Goal: Information Seeking & Learning: Find specific page/section

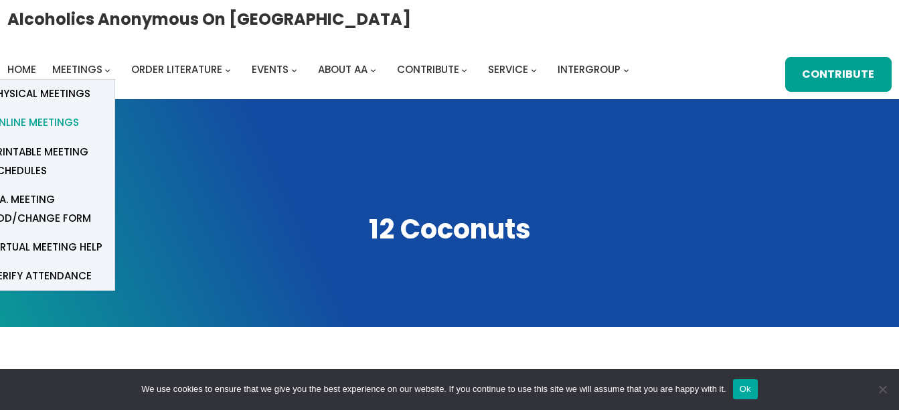
click at [51, 127] on span "Online Meetings" at bounding box center [35, 122] width 88 height 19
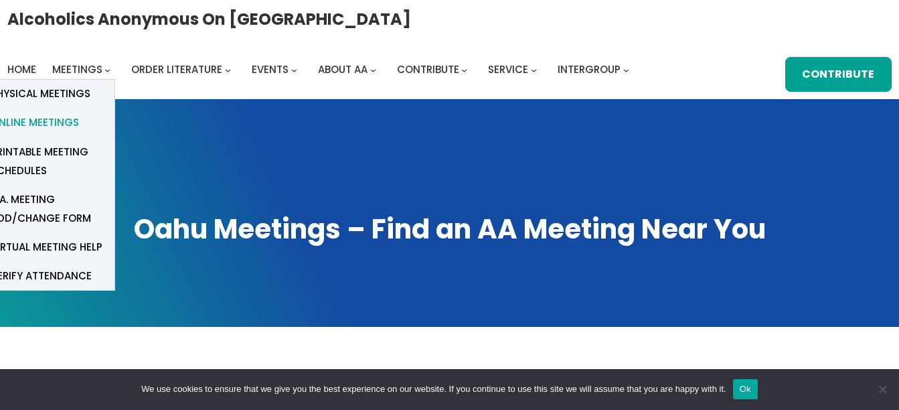
click at [28, 123] on span "Online Meetings" at bounding box center [35, 122] width 88 height 19
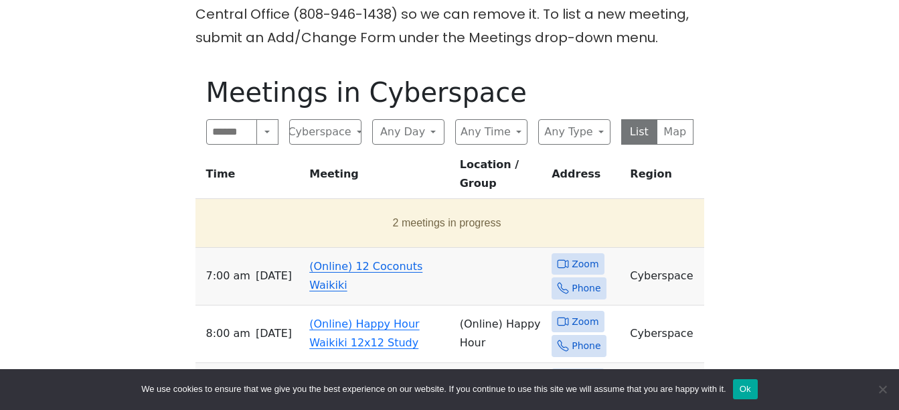
scroll to position [674, 0]
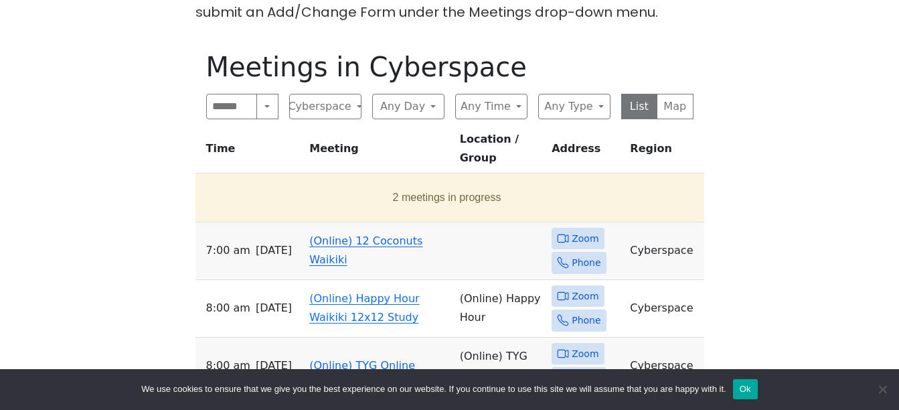
click at [350, 222] on td "(Online) 12 Coconuts Waikiki" at bounding box center [379, 251] width 151 height 58
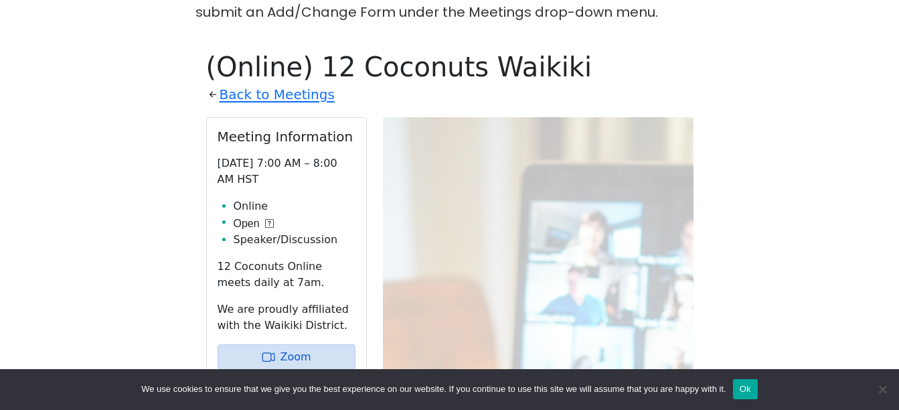
scroll to position [691, 0]
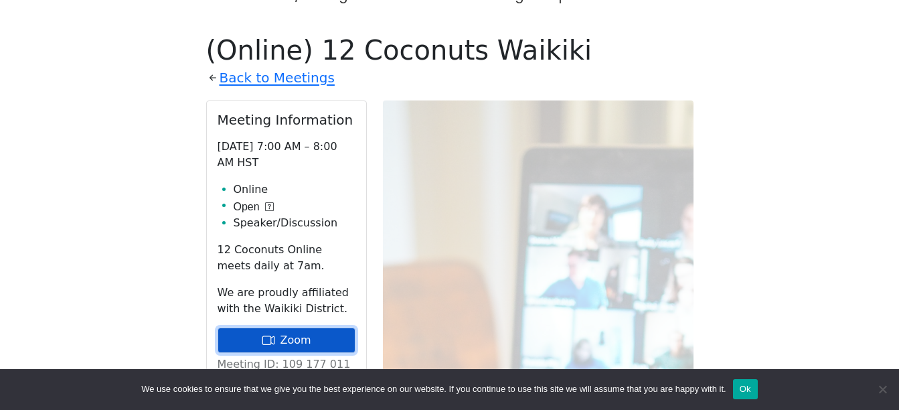
click at [277, 327] on link "Zoom" at bounding box center [287, 339] width 138 height 25
